Goal: Navigation & Orientation: Find specific page/section

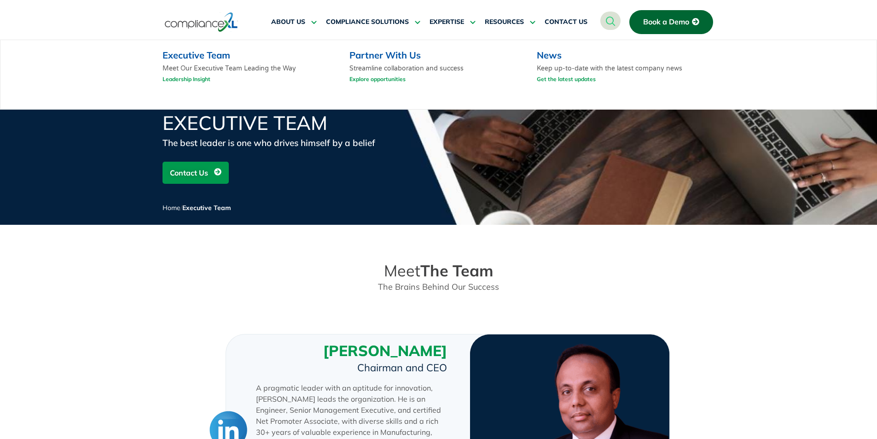
click at [391, 56] on link "Partner With Us" at bounding box center [385, 55] width 71 height 12
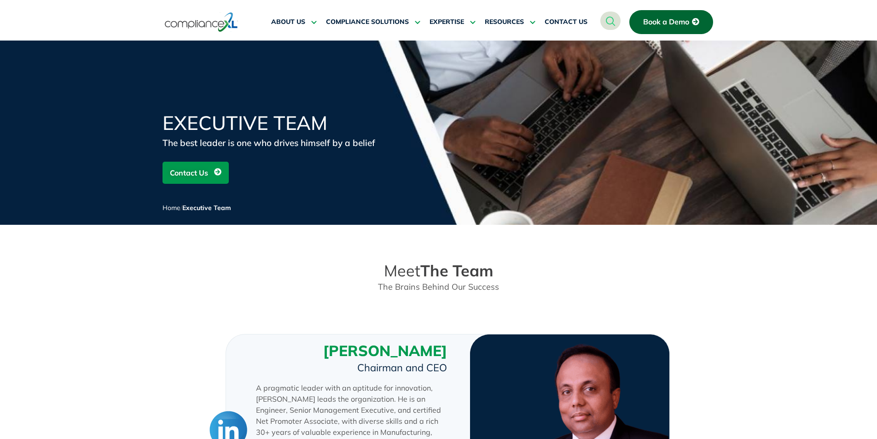
click at [218, 17] on img at bounding box center [201, 22] width 73 height 21
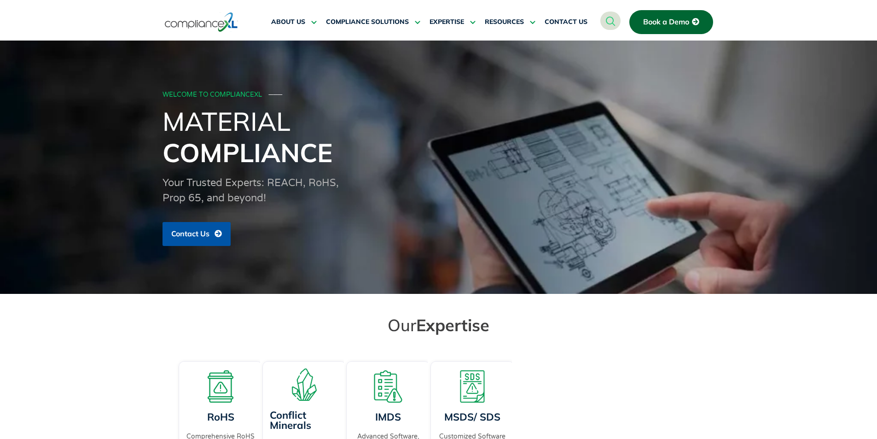
click at [43, 335] on section "Our Expertise" at bounding box center [438, 324] width 877 height 28
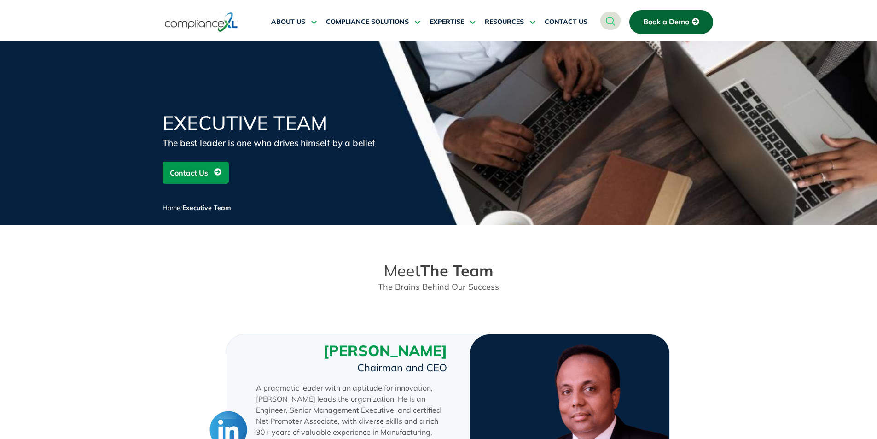
click at [198, 20] on img at bounding box center [201, 22] width 73 height 21
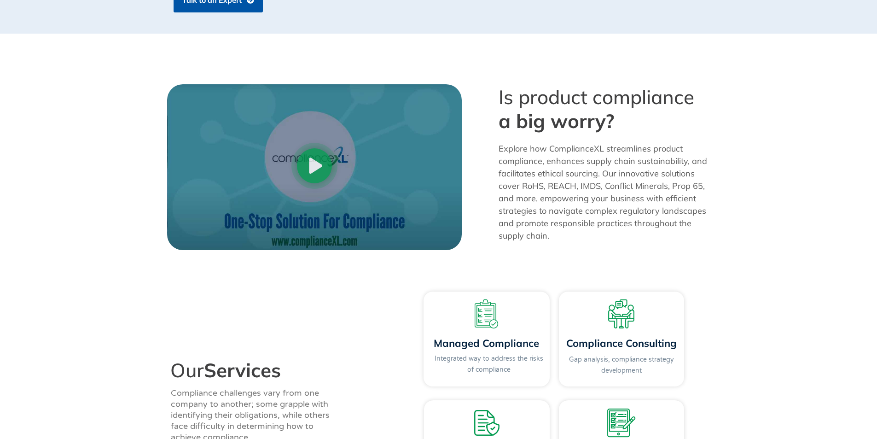
scroll to position [761, 0]
